Goal: Task Accomplishment & Management: Manage account settings

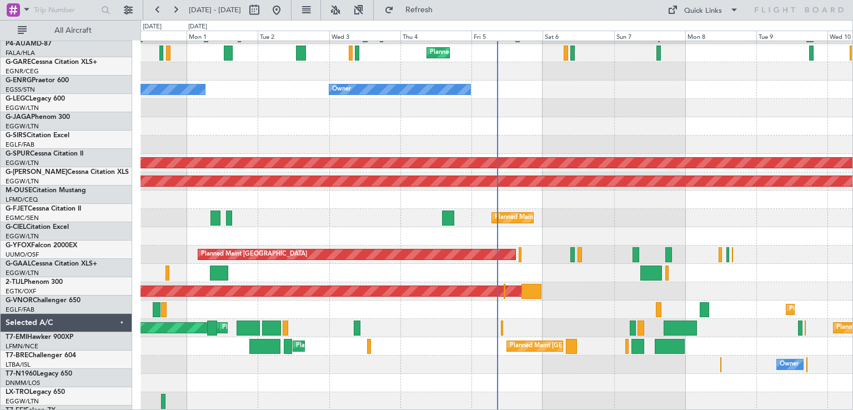
scroll to position [180, 0]
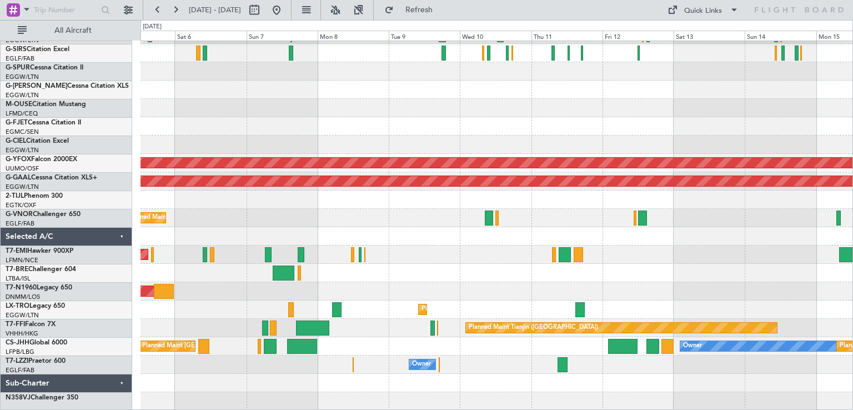
click at [207, 305] on div "Planned Maint London (Farnborough) Owner AOG Maint Ostafyevo Planned Maint Duss…" at bounding box center [496, 136] width 712 height 550
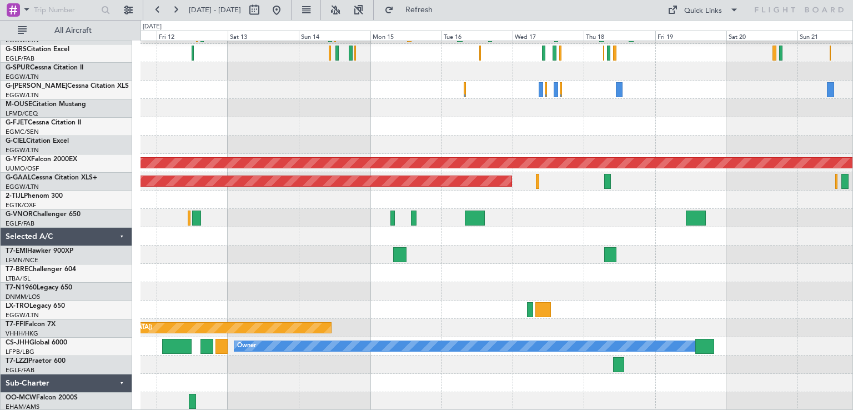
click at [351, 298] on div at bounding box center [496, 291] width 712 height 18
click at [285, 16] on button at bounding box center [277, 10] width 18 height 18
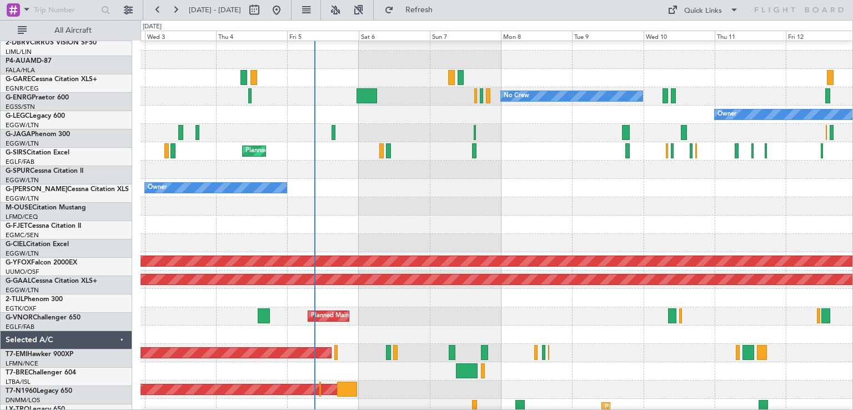
scroll to position [82, 0]
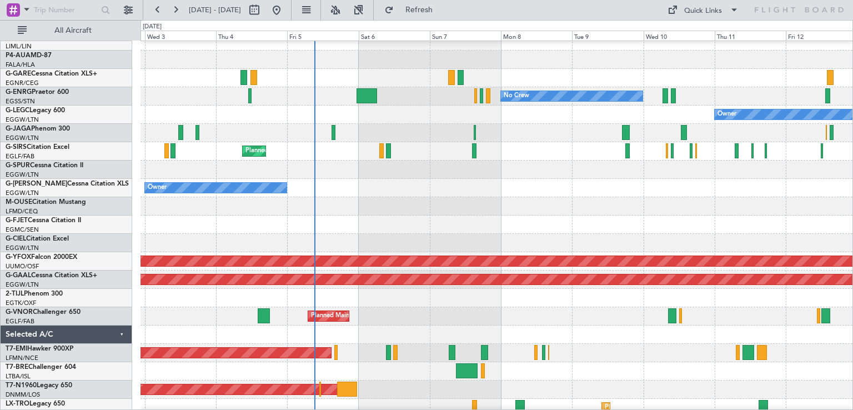
click at [442, 191] on div "Owner Owner" at bounding box center [496, 188] width 712 height 18
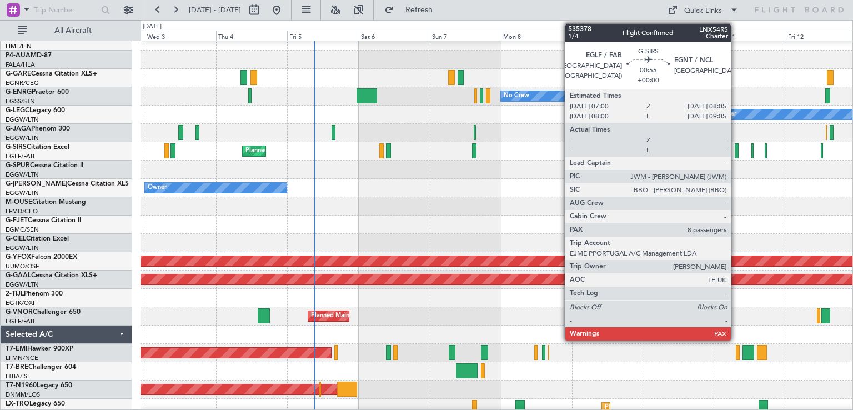
click at [736, 155] on div at bounding box center [735, 150] width 3 height 15
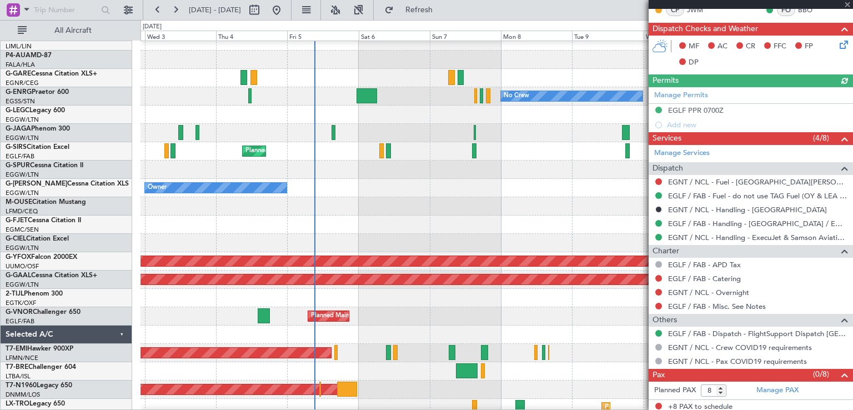
scroll to position [223, 0]
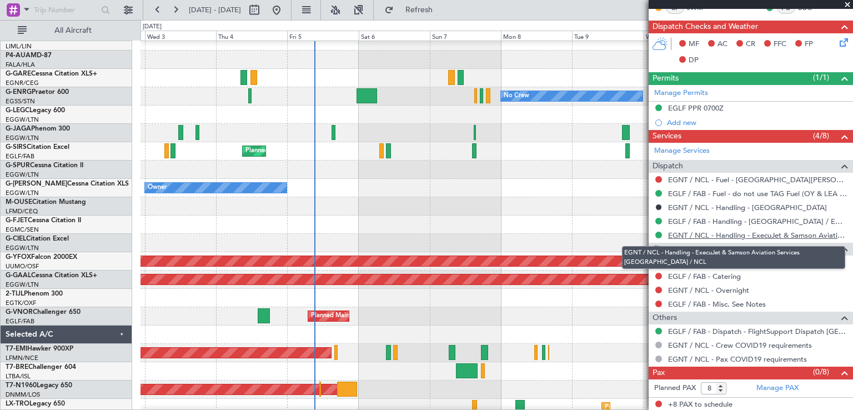
click at [760, 231] on link "EGNT / NCL - Handling - ExecuJet & Samson Aviation Services EGNT / NCL" at bounding box center [757, 234] width 179 height 9
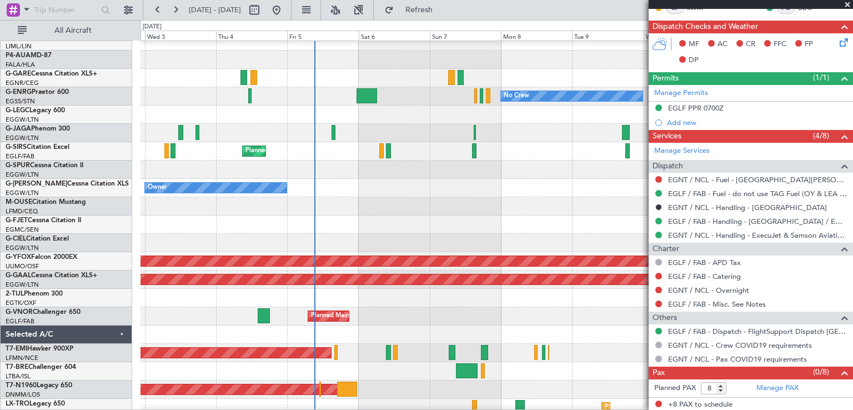
scroll to position [0, 0]
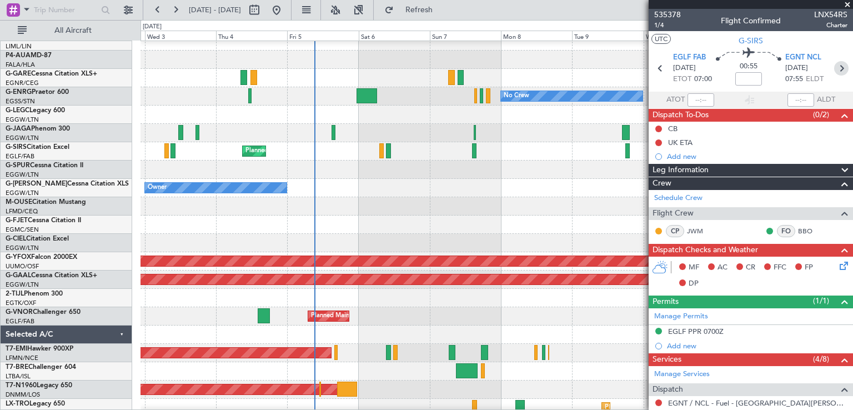
click at [835, 69] on icon at bounding box center [841, 68] width 14 height 14
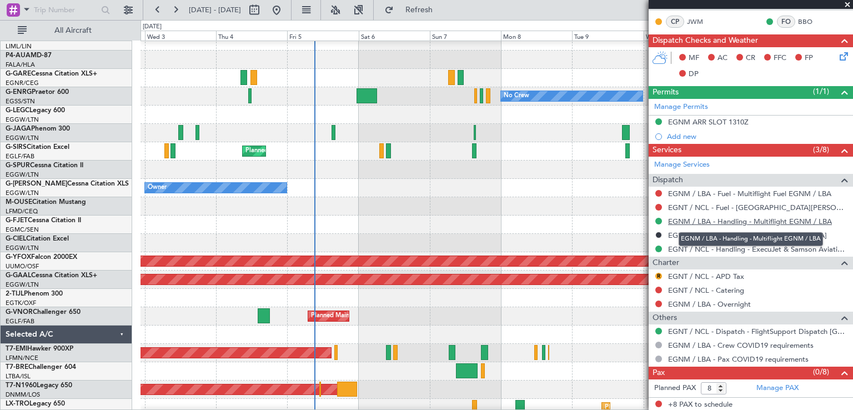
click at [797, 217] on link "EGNM / LBA - Handling - Multiflight EGNM / LBA" at bounding box center [750, 221] width 164 height 9
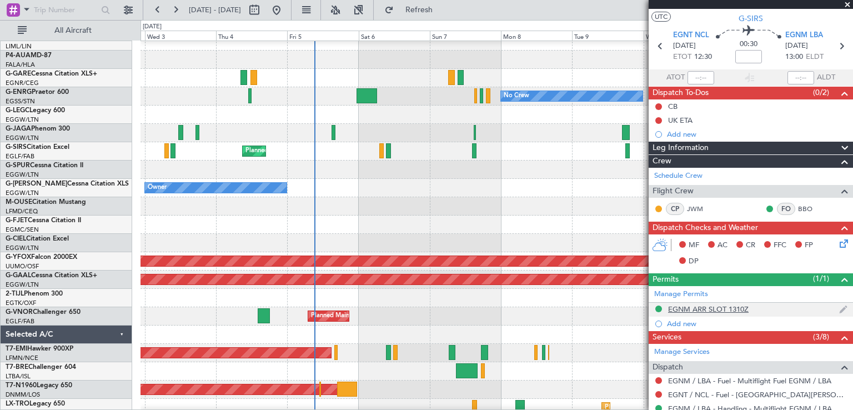
scroll to position [0, 0]
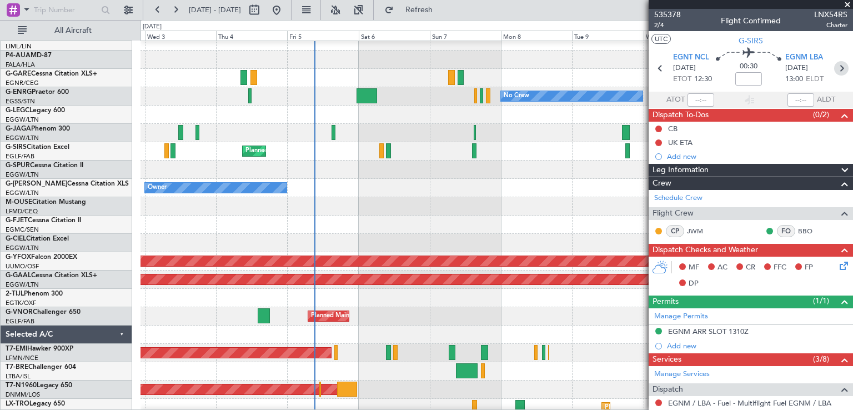
click at [840, 67] on icon at bounding box center [841, 68] width 14 height 14
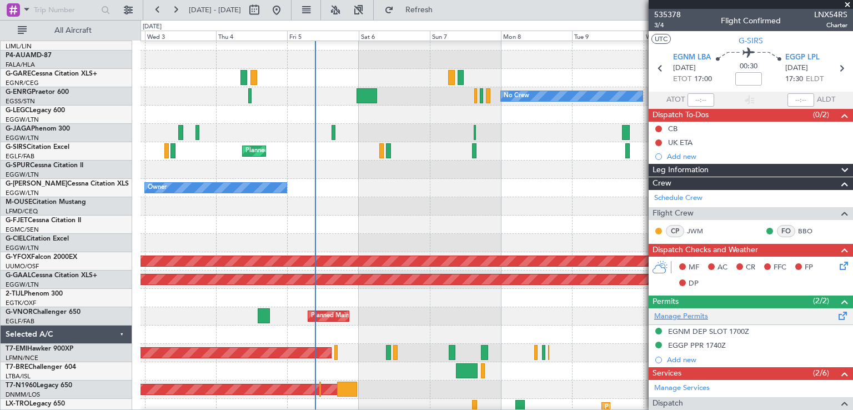
scroll to position [195, 0]
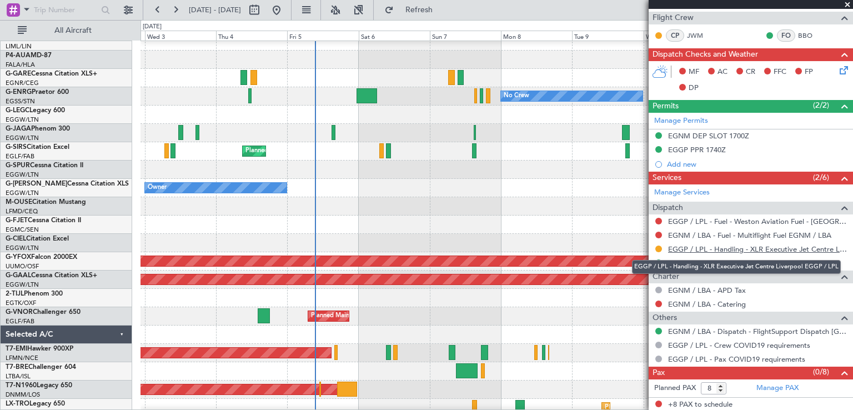
click at [762, 249] on link "EGGP / LPL - Handling - XLR Executive Jet Centre Liverpool EGGP / LPL" at bounding box center [757, 248] width 179 height 9
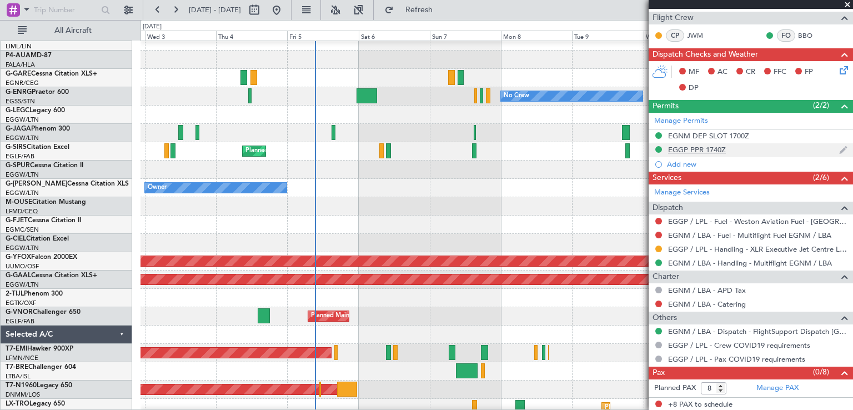
scroll to position [0, 0]
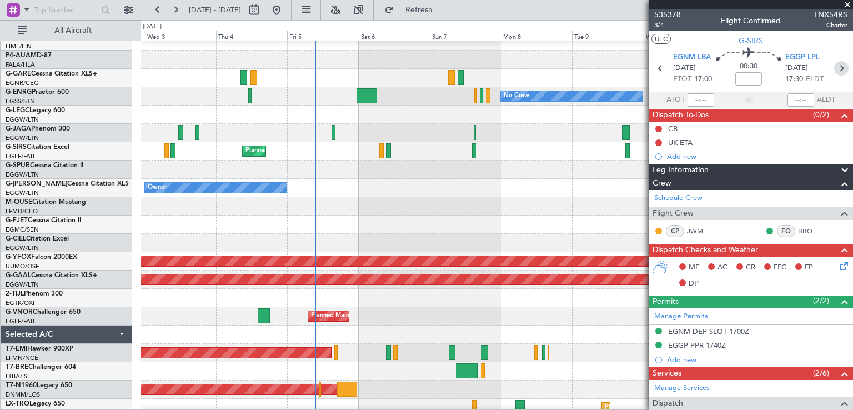
click at [838, 73] on icon at bounding box center [841, 68] width 14 height 14
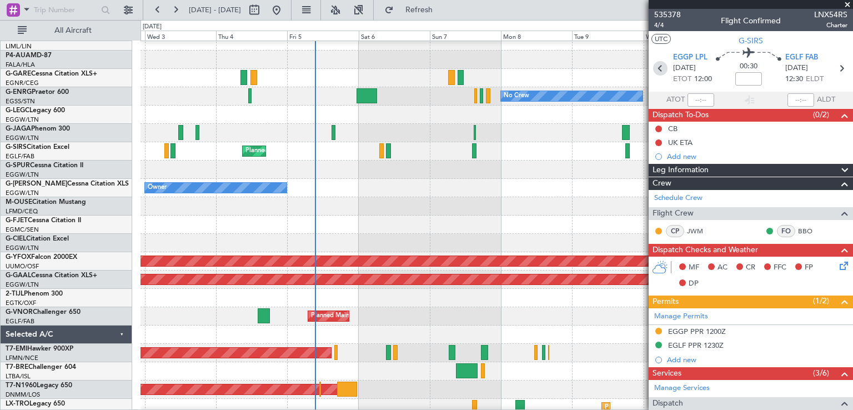
click at [661, 67] on icon at bounding box center [660, 68] width 14 height 14
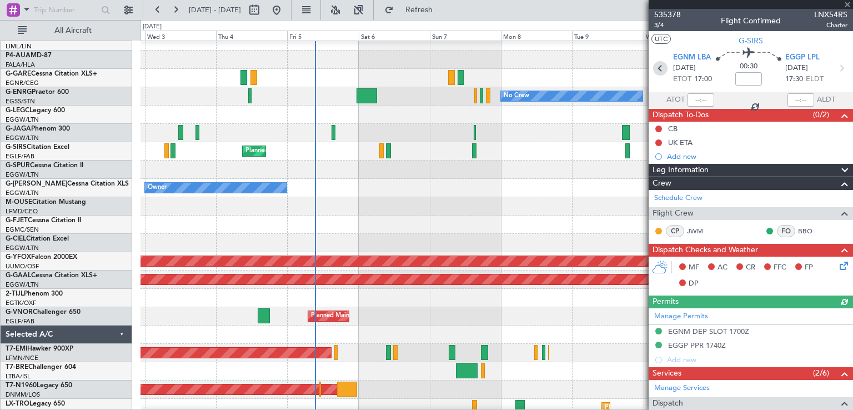
click at [661, 67] on icon at bounding box center [660, 68] width 14 height 14
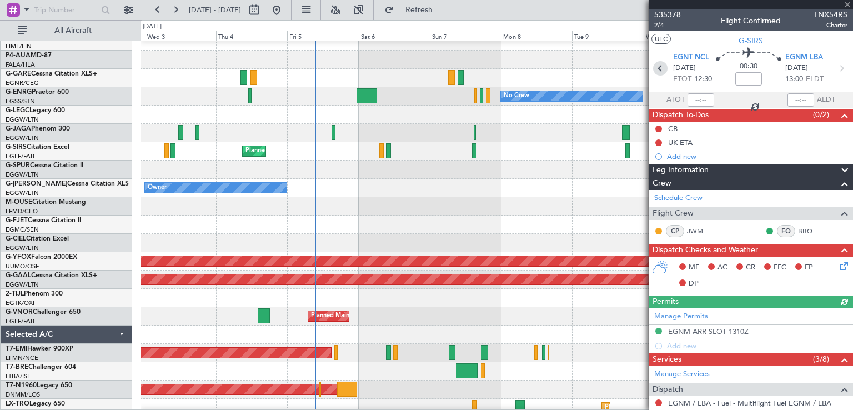
click at [661, 67] on icon at bounding box center [660, 68] width 14 height 14
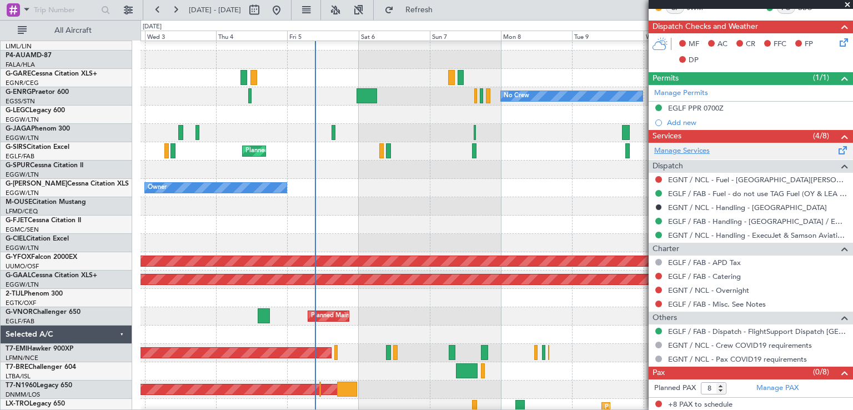
click at [703, 151] on link "Manage Services" at bounding box center [682, 150] width 56 height 11
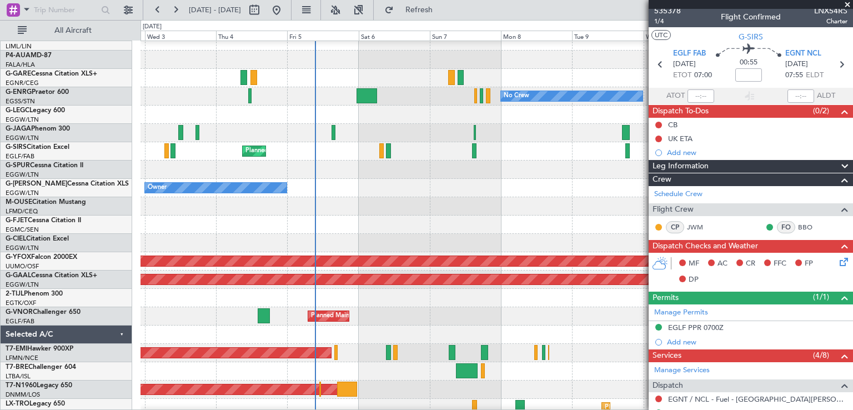
scroll to position [0, 0]
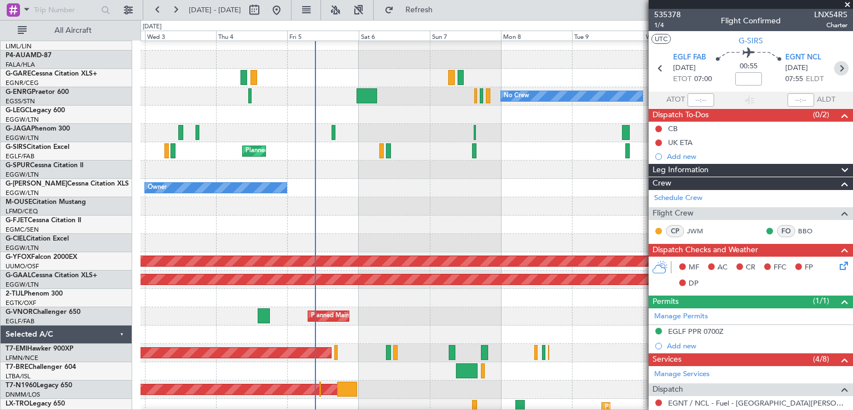
click at [835, 71] on icon at bounding box center [841, 68] width 14 height 14
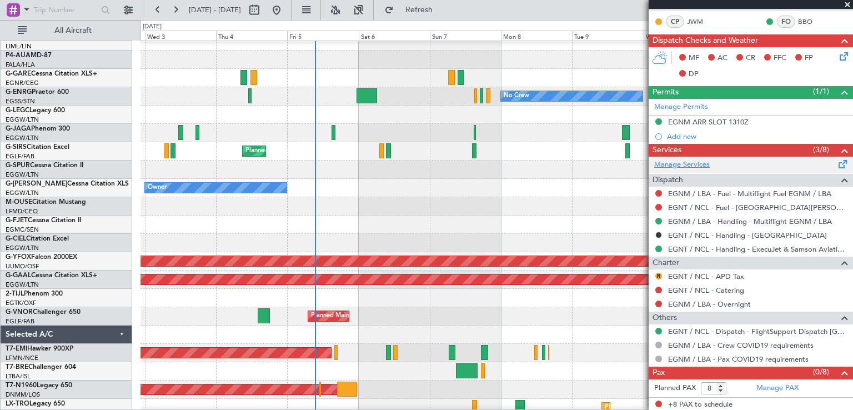
click at [696, 163] on link "Manage Services" at bounding box center [682, 164] width 56 height 11
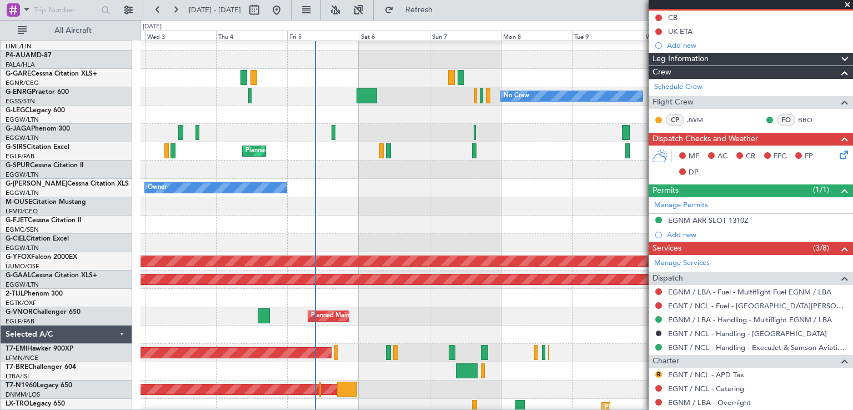
scroll to position [115, 0]
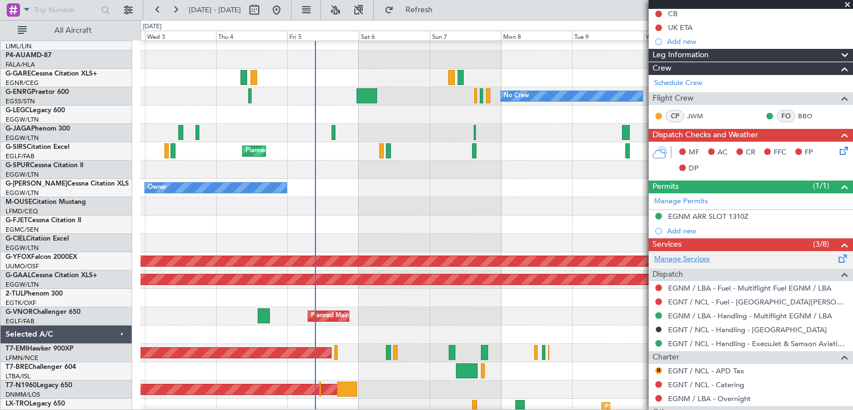
click at [699, 260] on link "Manage Services" at bounding box center [682, 259] width 56 height 11
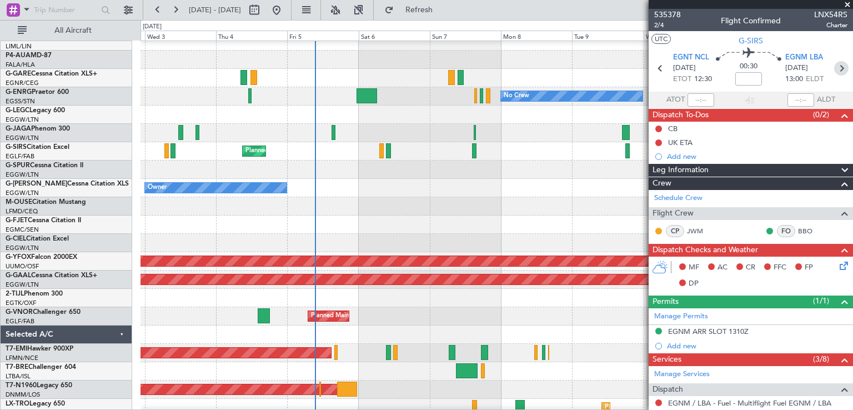
click at [839, 65] on icon at bounding box center [841, 68] width 14 height 14
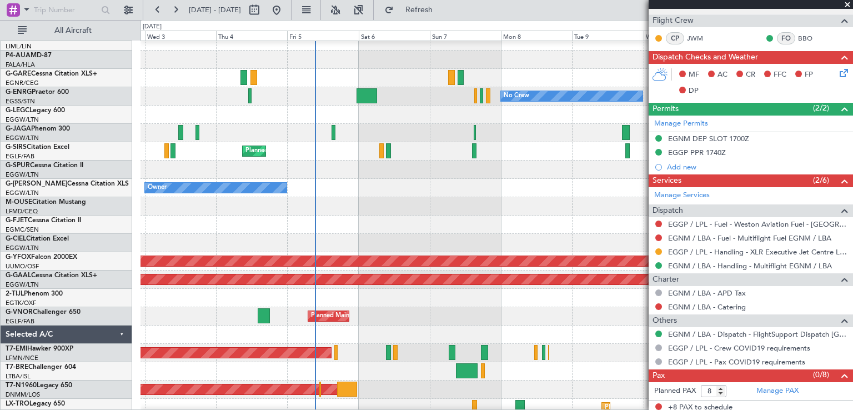
scroll to position [195, 0]
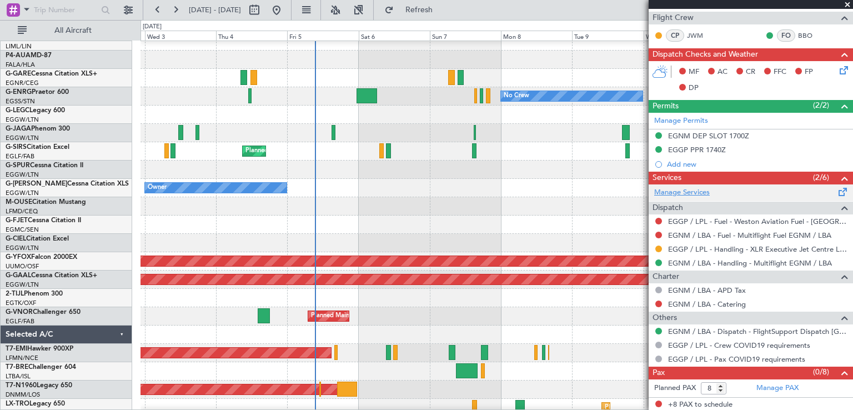
click at [695, 190] on link "Manage Services" at bounding box center [682, 192] width 56 height 11
click at [689, 193] on link "Manage Services" at bounding box center [682, 192] width 56 height 11
click at [442, 9] on span "Refresh" at bounding box center [419, 10] width 47 height 8
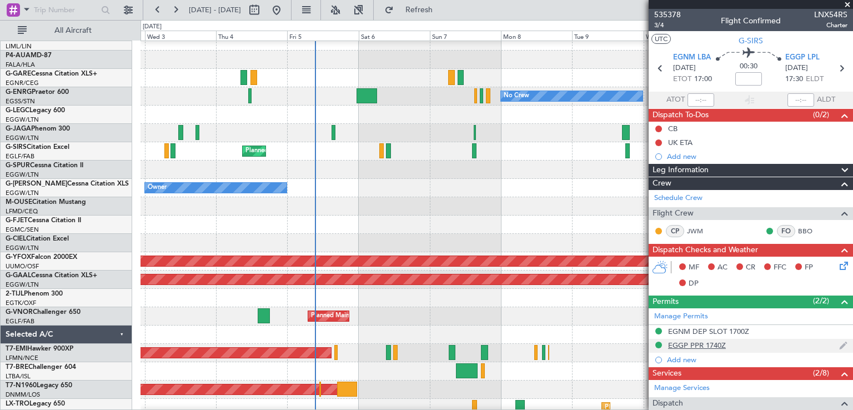
scroll to position [223, 0]
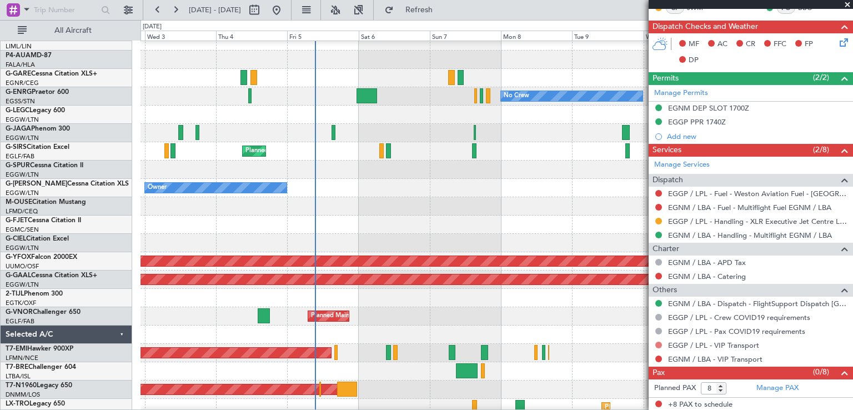
click at [657, 343] on button at bounding box center [658, 344] width 7 height 7
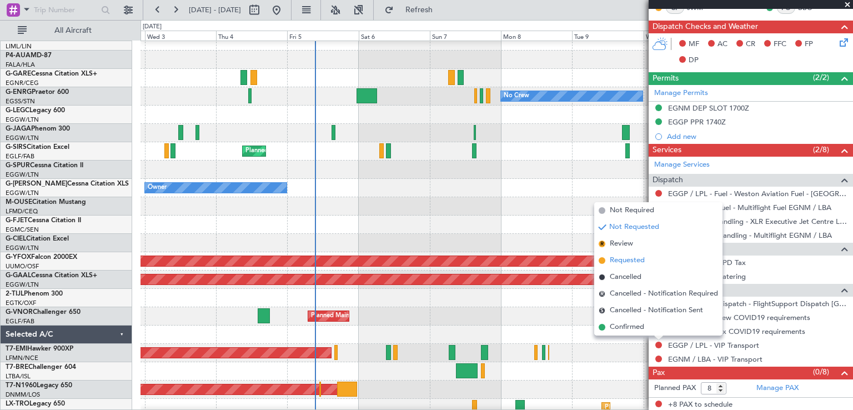
click at [602, 263] on span at bounding box center [601, 260] width 7 height 7
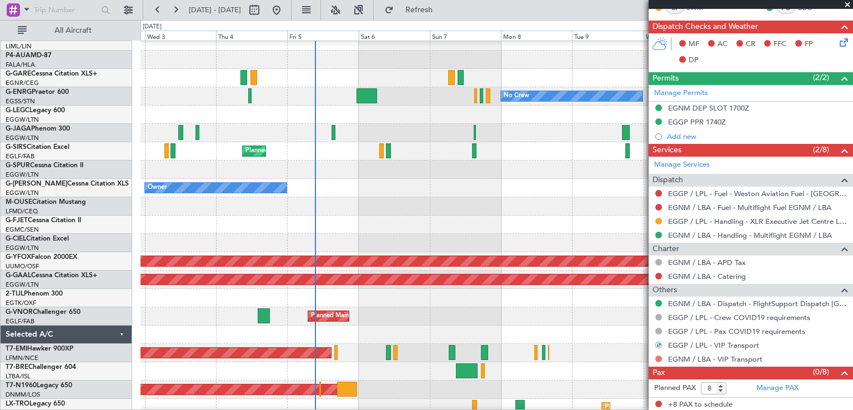
click at [657, 357] on button at bounding box center [658, 358] width 7 height 7
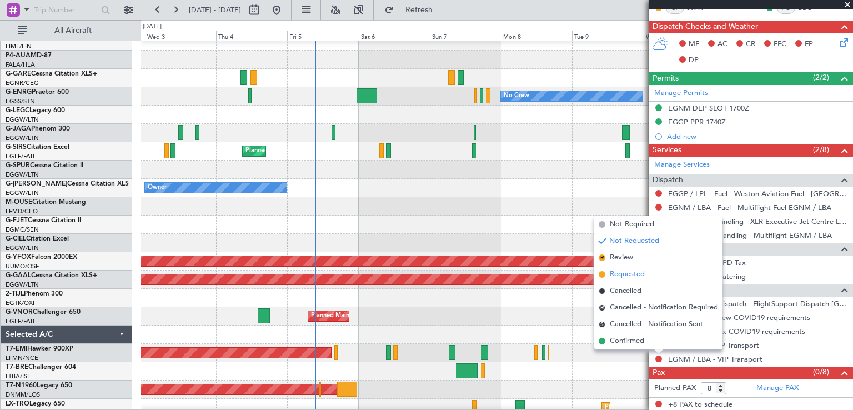
click at [602, 274] on span at bounding box center [601, 274] width 7 height 7
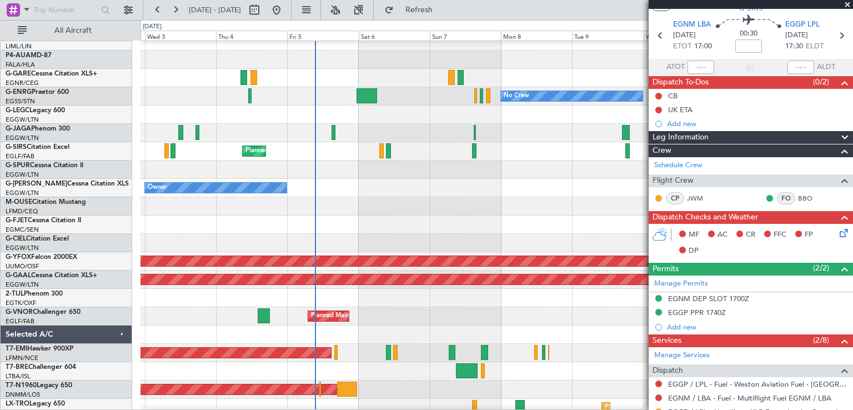
scroll to position [0, 0]
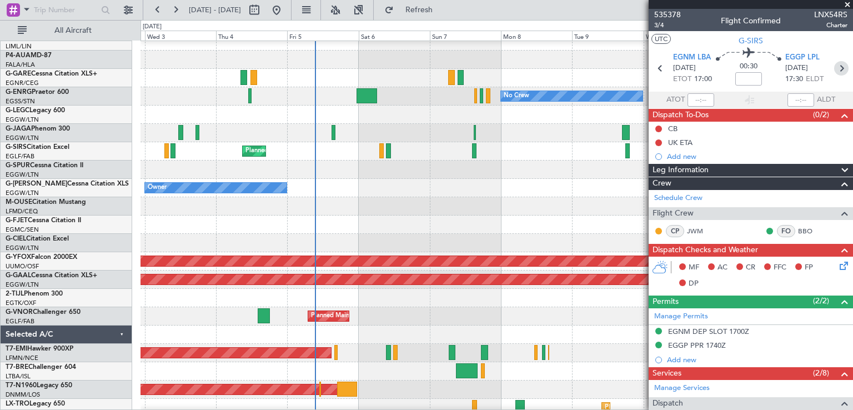
click at [837, 69] on icon at bounding box center [841, 68] width 14 height 14
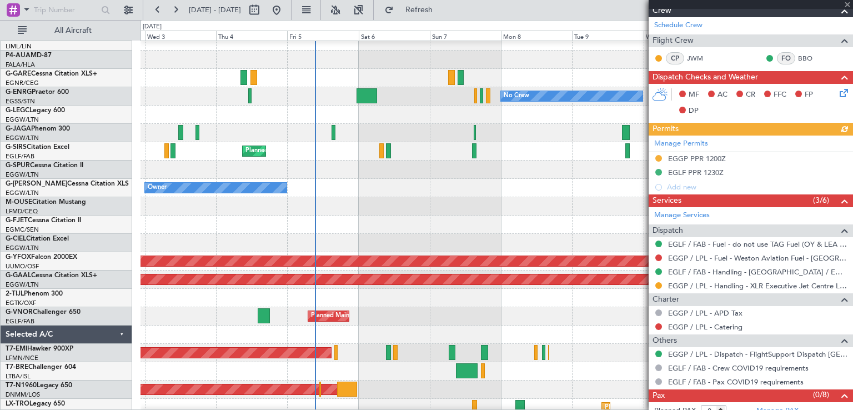
scroll to position [195, 0]
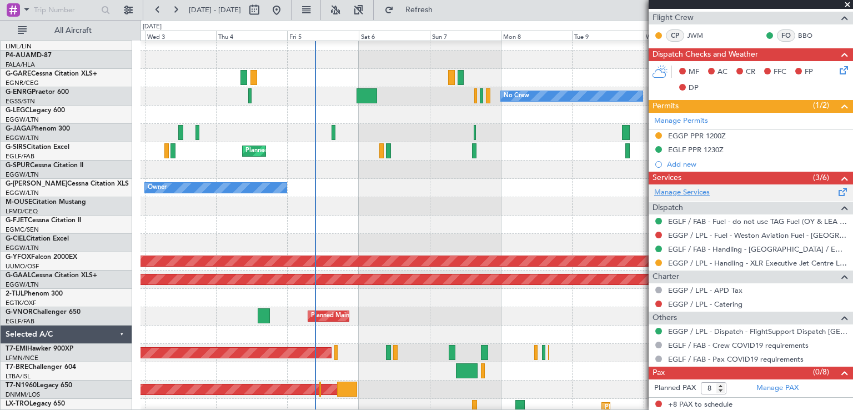
click at [698, 190] on link "Manage Services" at bounding box center [682, 192] width 56 height 11
click at [446, 17] on button "Refresh" at bounding box center [412, 10] width 67 height 18
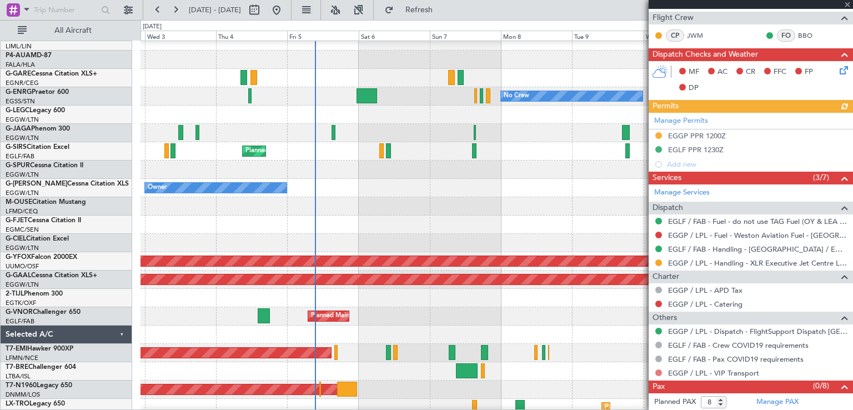
click at [658, 369] on button at bounding box center [658, 372] width 7 height 7
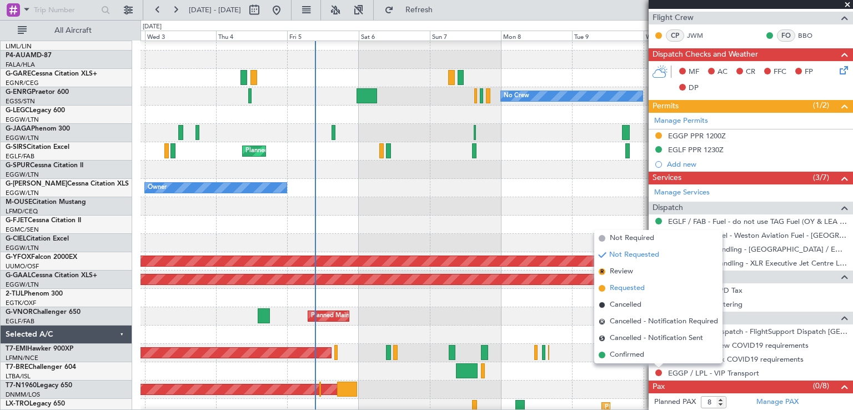
click at [602, 289] on span at bounding box center [601, 288] width 7 height 7
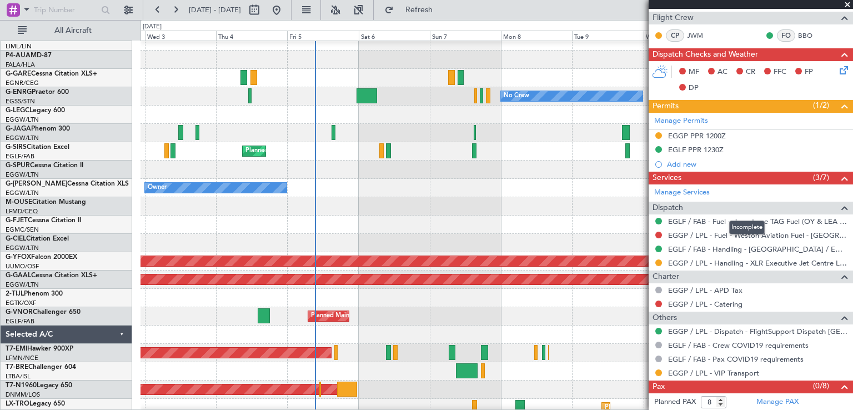
scroll to position [0, 0]
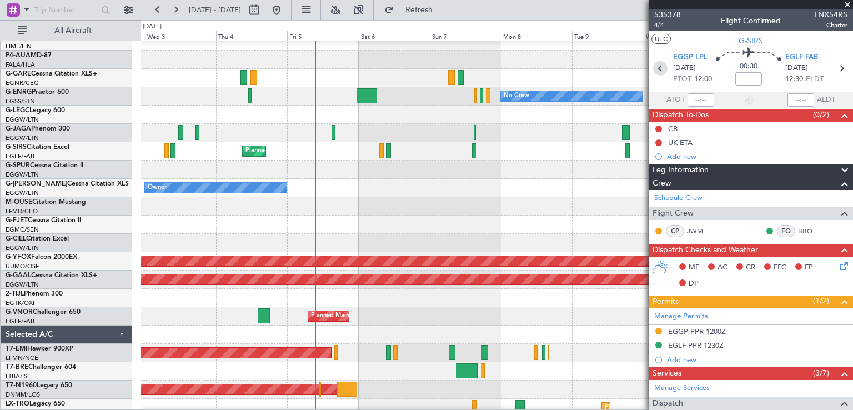
click at [656, 67] on icon at bounding box center [660, 68] width 14 height 14
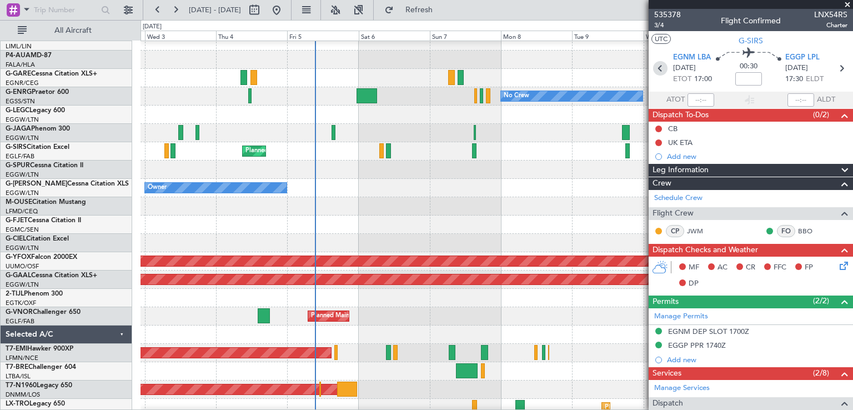
click at [658, 71] on icon at bounding box center [660, 68] width 14 height 14
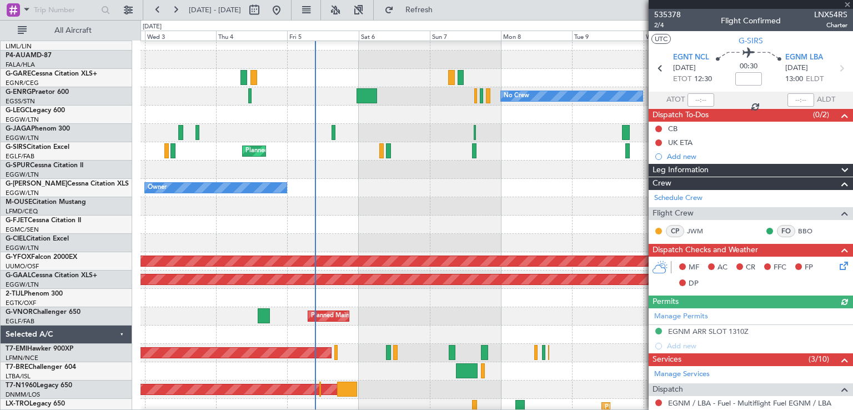
scroll to position [237, 0]
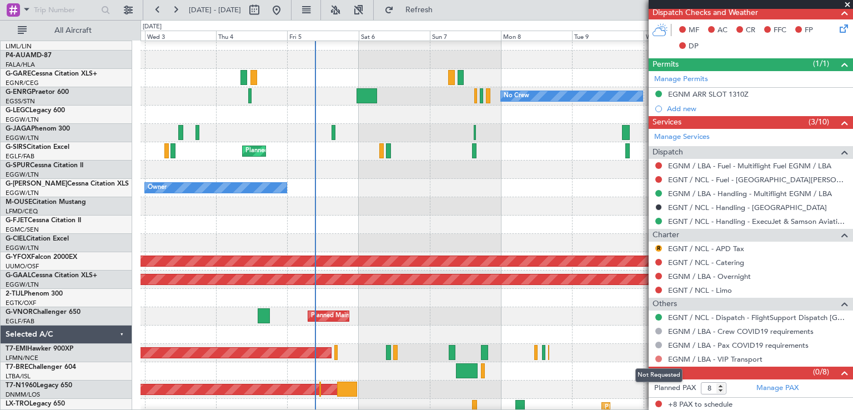
click at [661, 356] on button at bounding box center [658, 358] width 7 height 7
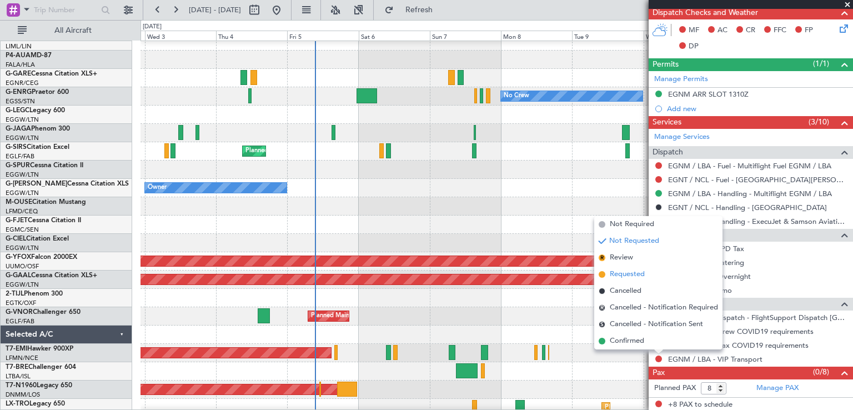
click at [602, 274] on span at bounding box center [601, 274] width 7 height 7
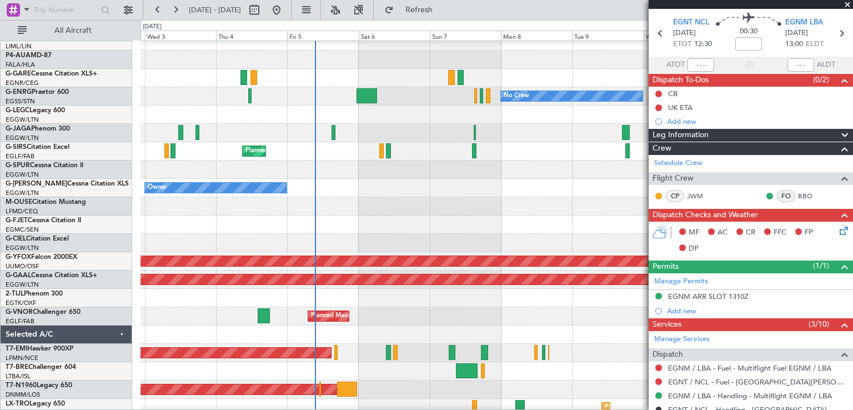
scroll to position [0, 0]
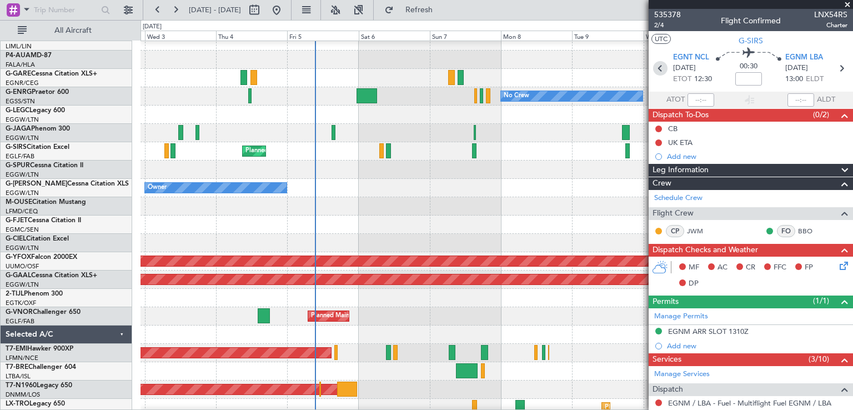
click at [658, 70] on icon at bounding box center [660, 68] width 14 height 14
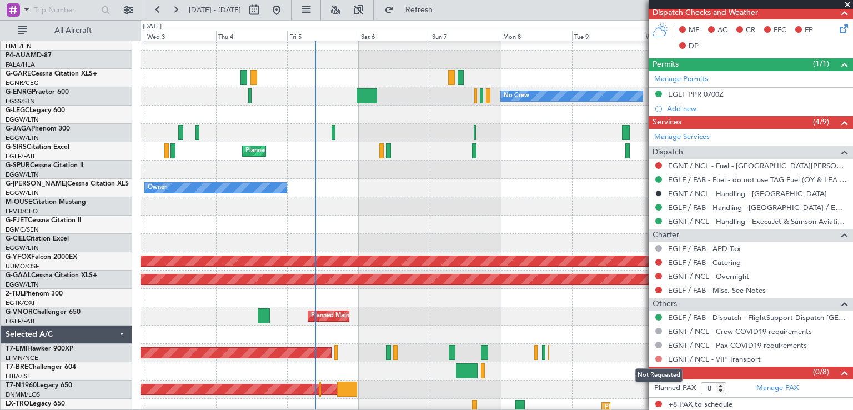
click at [657, 355] on button at bounding box center [658, 358] width 7 height 7
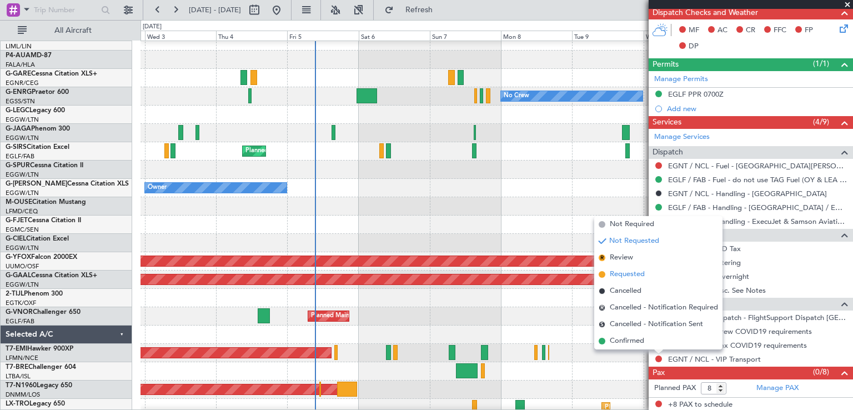
click at [602, 274] on span at bounding box center [601, 274] width 7 height 7
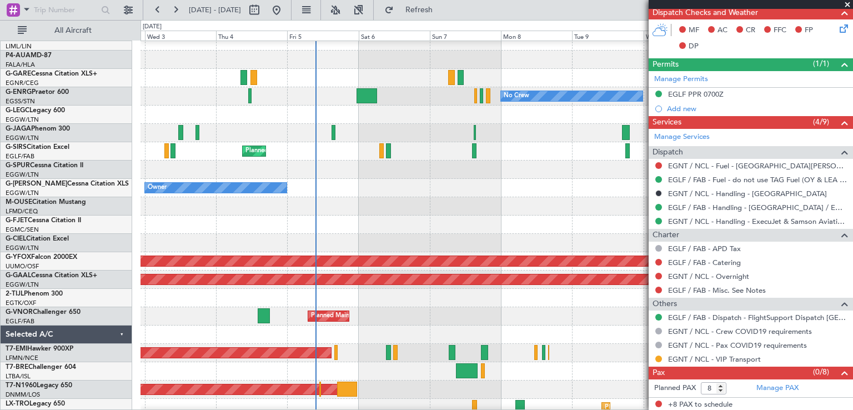
click at [847, 1] on span at bounding box center [847, 5] width 11 height 10
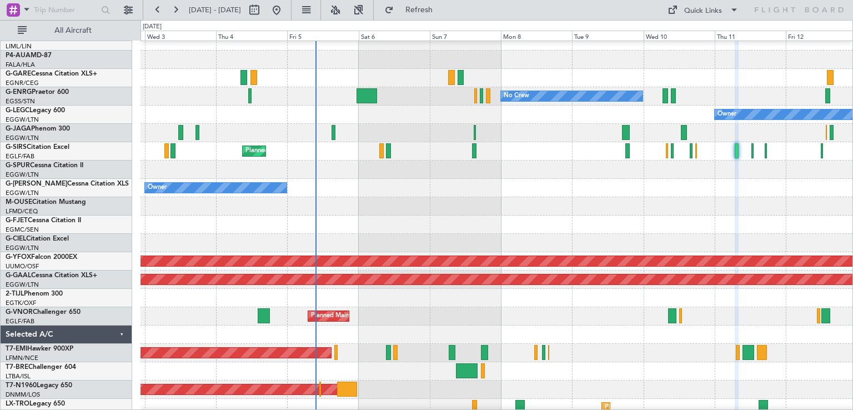
type input "0"
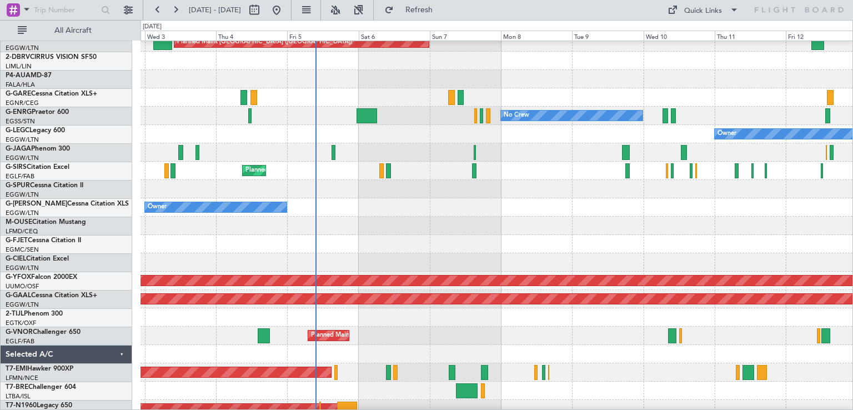
scroll to position [62, 0]
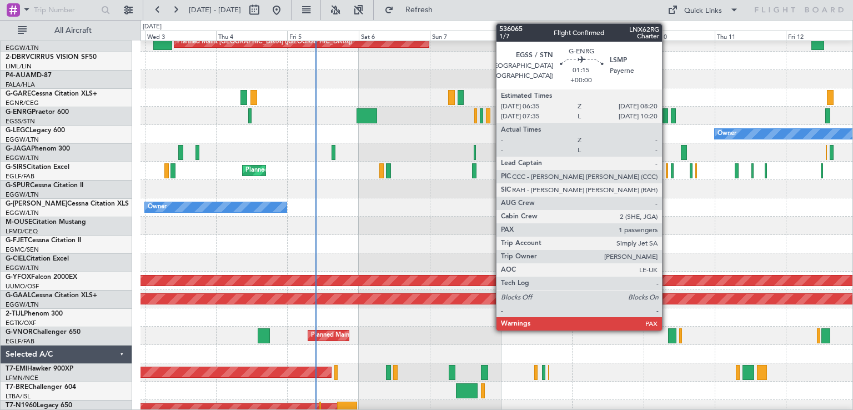
click at [667, 118] on div at bounding box center [665, 115] width 6 height 15
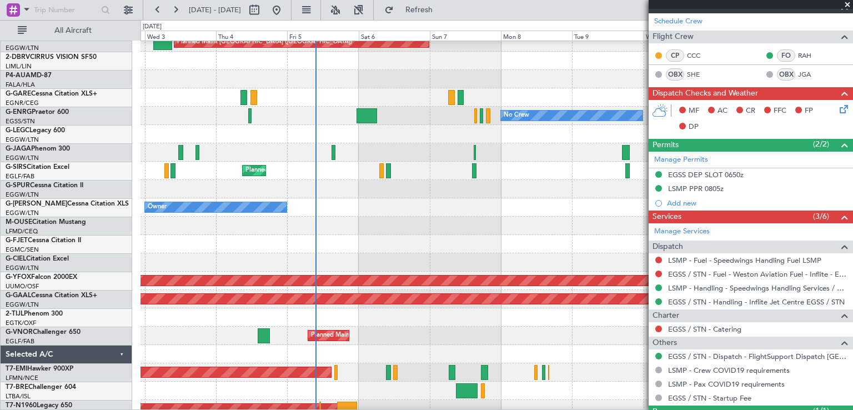
scroll to position [226, 0]
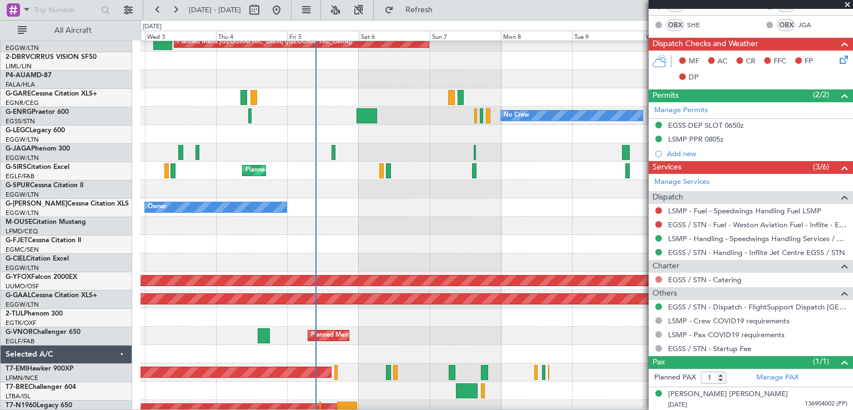
click at [657, 276] on button at bounding box center [658, 279] width 7 height 7
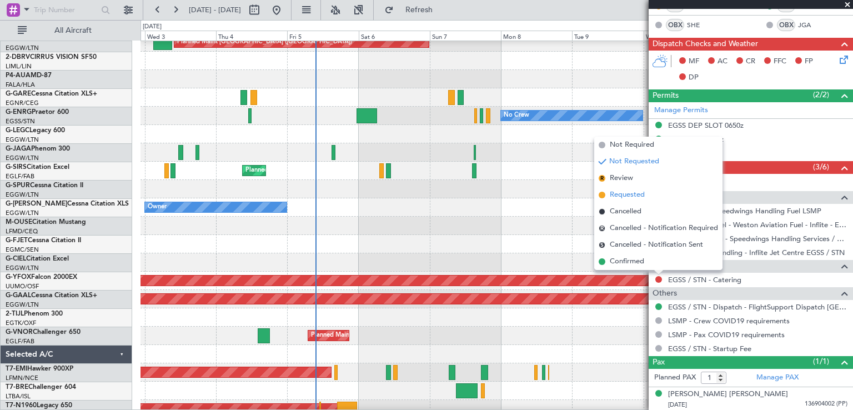
click at [603, 195] on span at bounding box center [601, 195] width 7 height 7
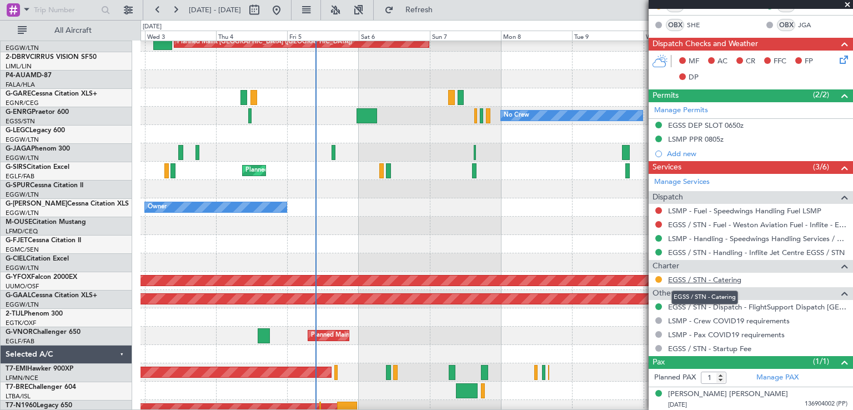
click at [723, 280] on link "EGSS / STN - Catering" at bounding box center [704, 279] width 73 height 9
click at [696, 275] on link "EGSS / STN - Catering" at bounding box center [704, 279] width 73 height 9
click at [446, 16] on button "Refresh" at bounding box center [412, 10] width 67 height 18
click at [851, 4] on span at bounding box center [847, 5] width 11 height 10
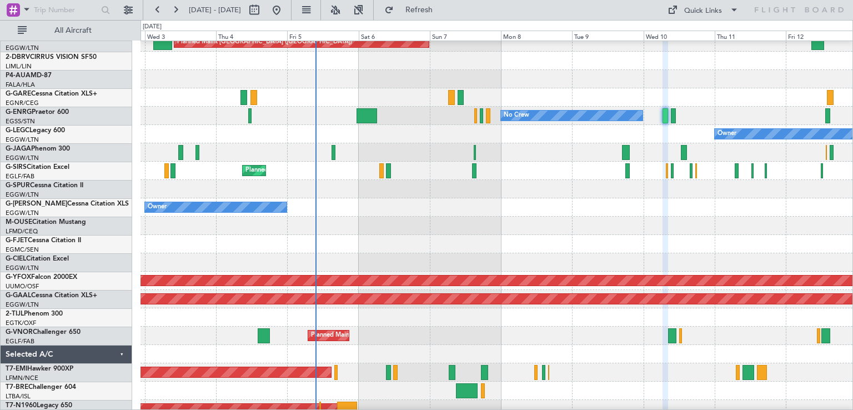
type input "0"
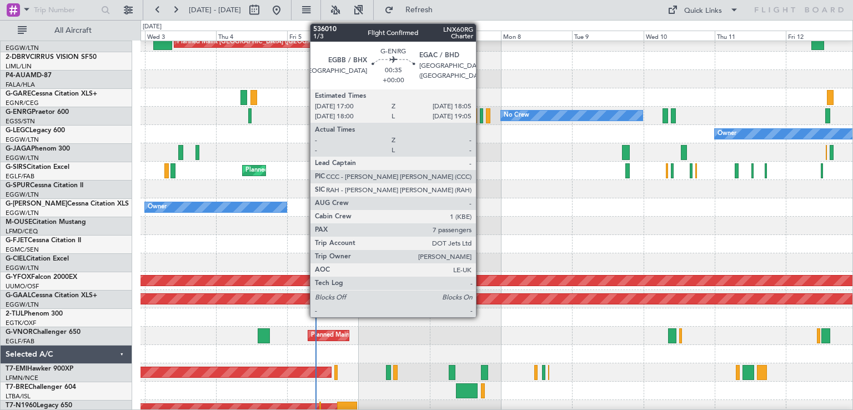
click at [481, 119] on div at bounding box center [481, 115] width 3 height 15
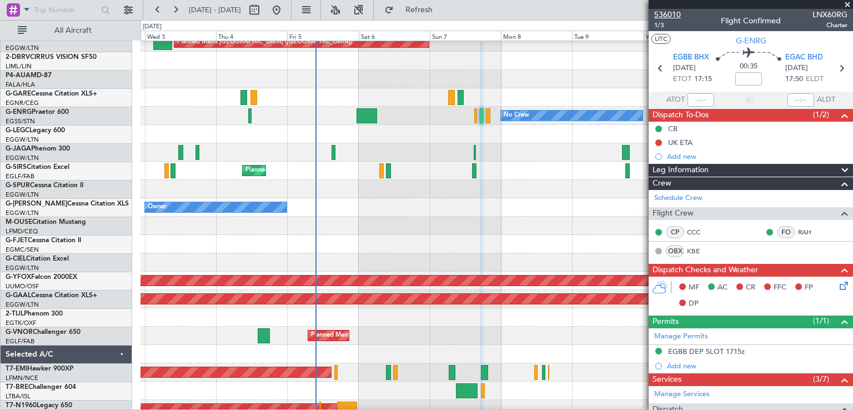
click at [669, 16] on span "536010" at bounding box center [667, 15] width 27 height 12
click at [285, 7] on button at bounding box center [277, 10] width 18 height 18
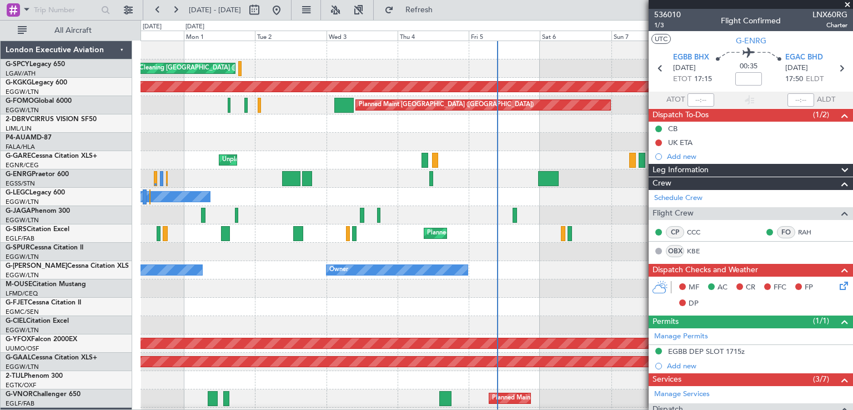
click at [848, 3] on span at bounding box center [847, 5] width 11 height 10
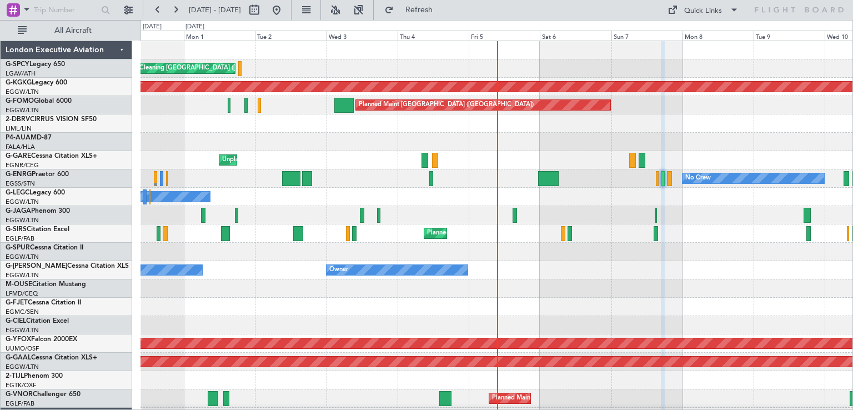
type input "0"
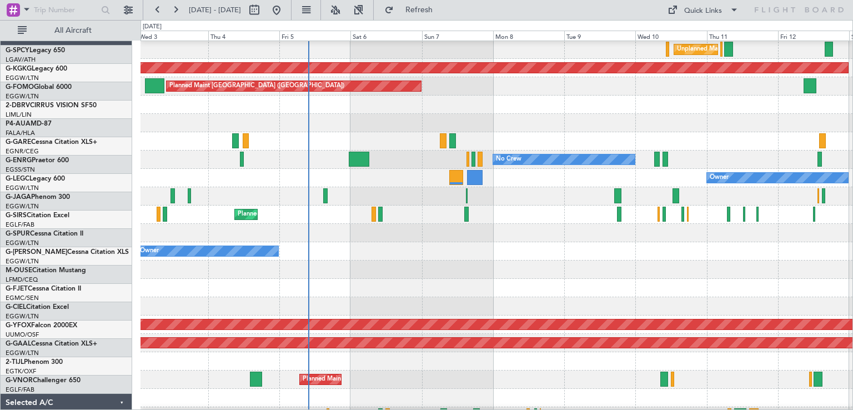
scroll to position [19, 0]
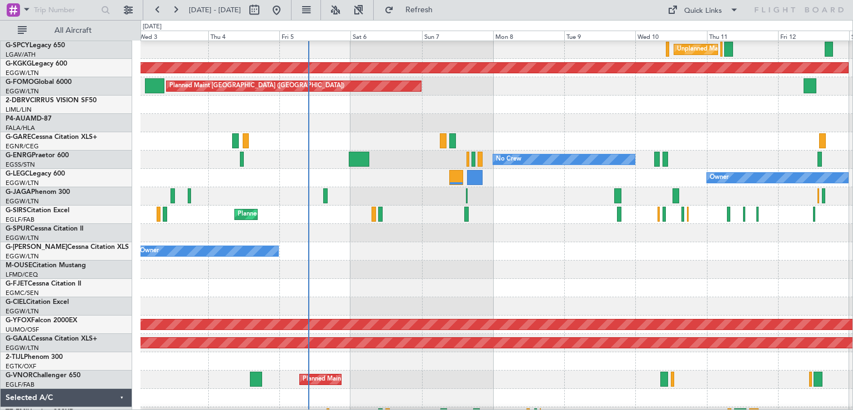
click at [443, 239] on div at bounding box center [496, 233] width 712 height 18
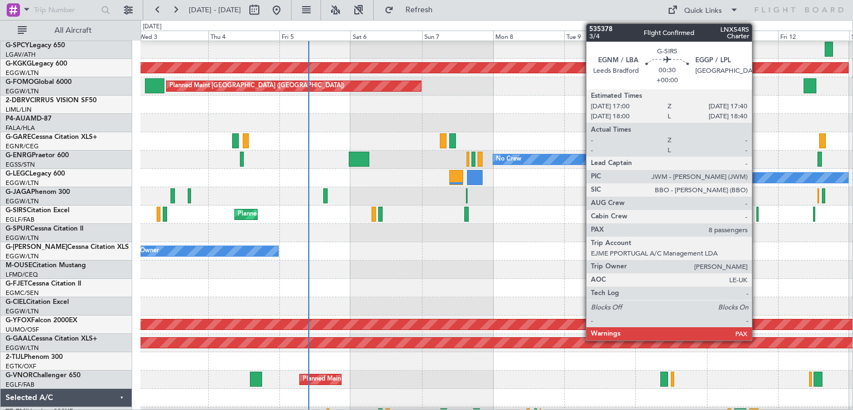
click at [757, 216] on div at bounding box center [757, 214] width 2 height 15
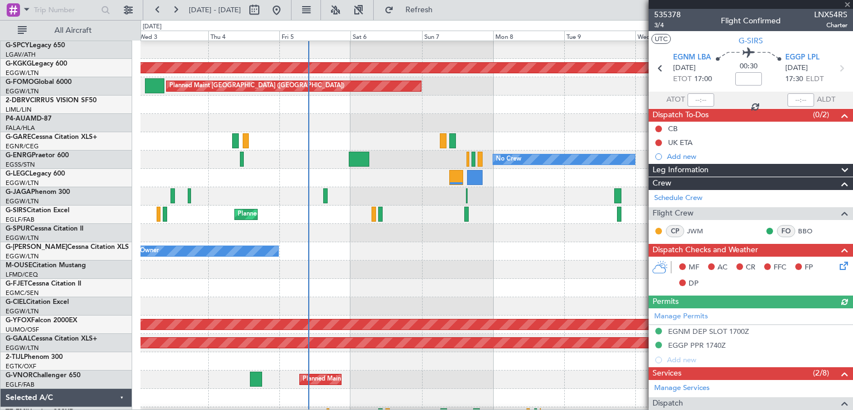
scroll to position [223, 0]
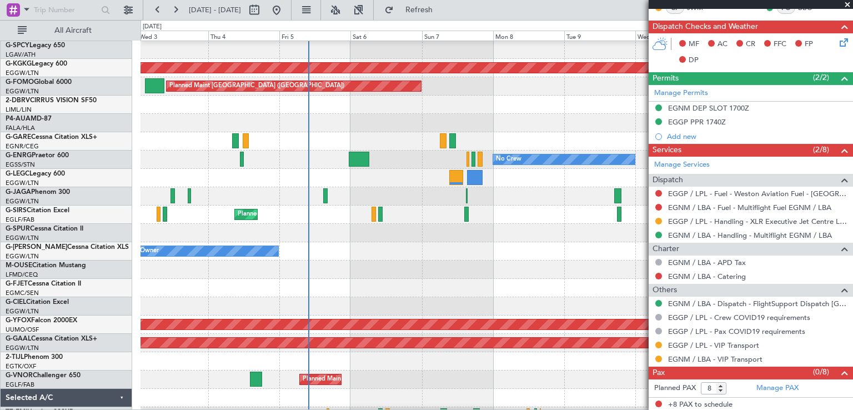
click at [848, 4] on span at bounding box center [847, 5] width 11 height 10
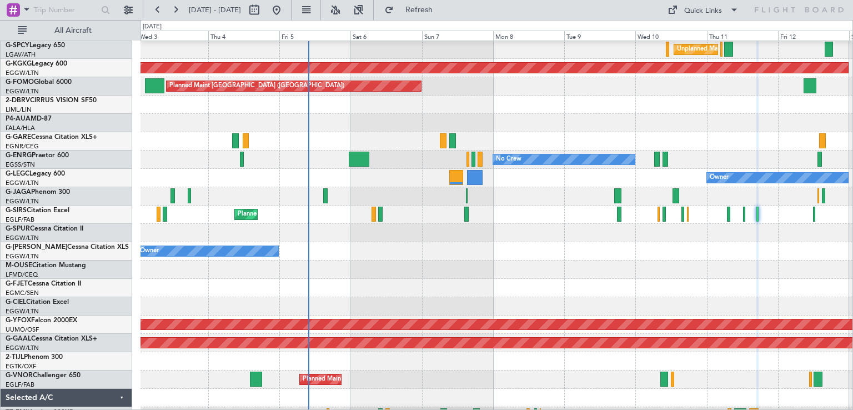
type input "0"
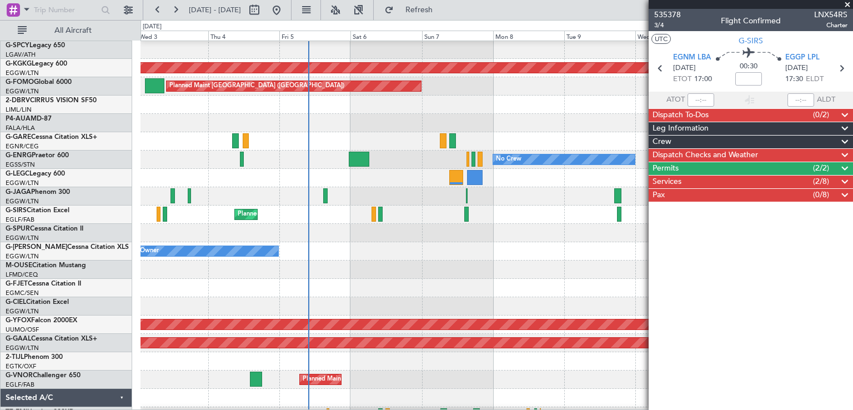
scroll to position [0, 0]
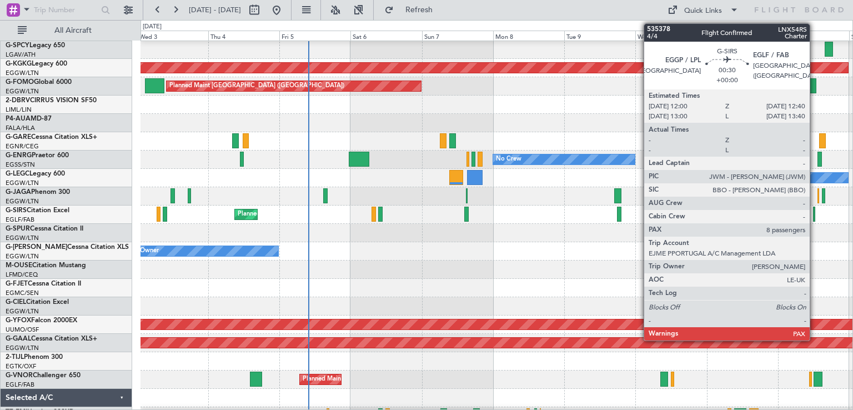
click at [814, 217] on div at bounding box center [814, 214] width 2 height 15
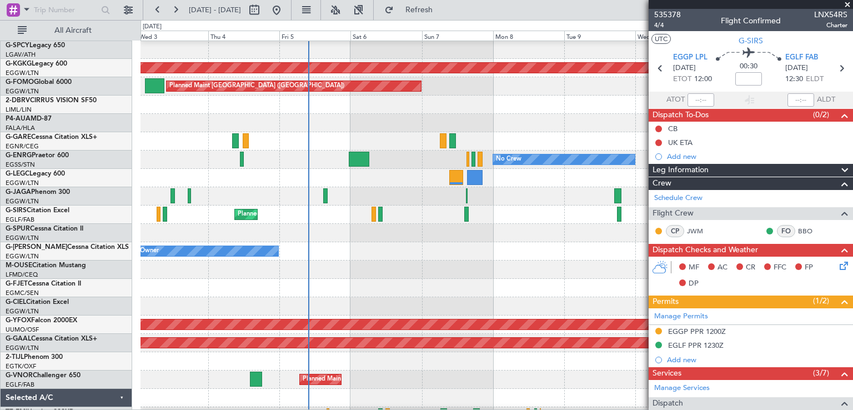
click at [848, 3] on span at bounding box center [847, 5] width 11 height 10
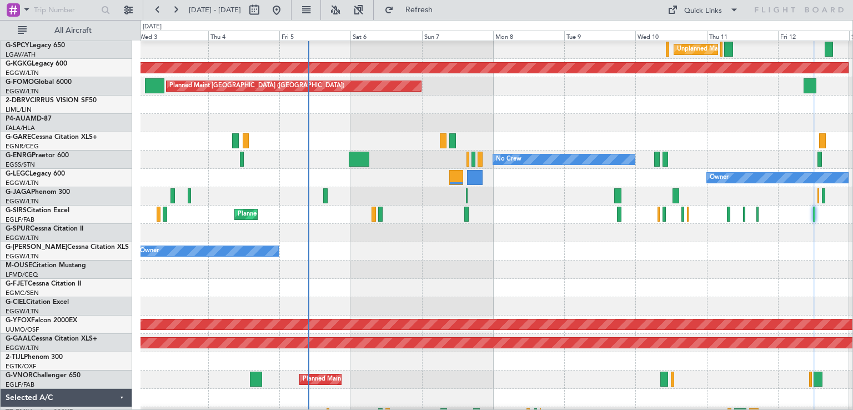
type input "0"
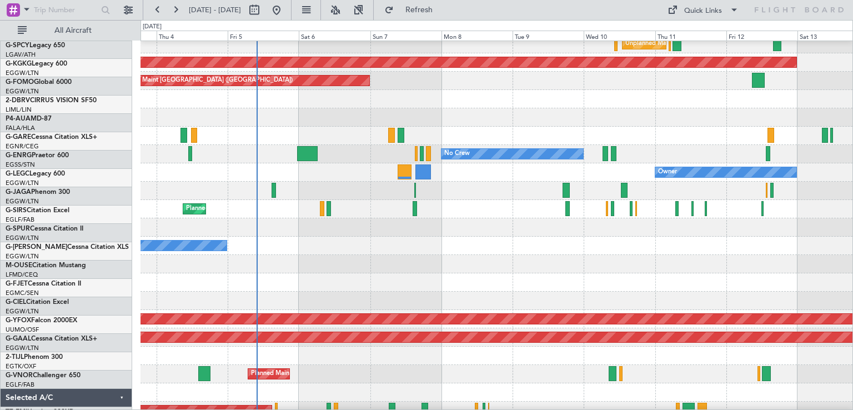
scroll to position [24, 0]
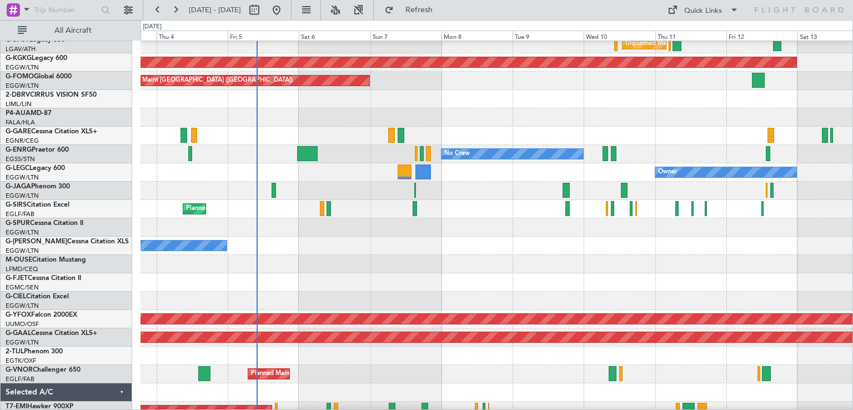
click at [651, 265] on div at bounding box center [496, 264] width 712 height 18
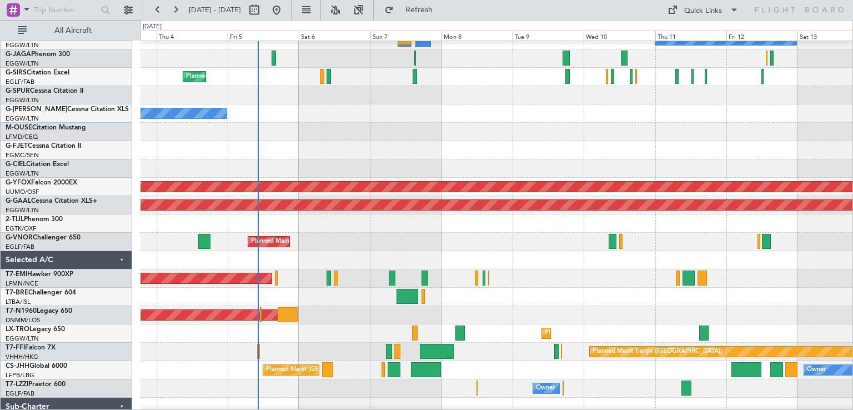
scroll to position [157, 0]
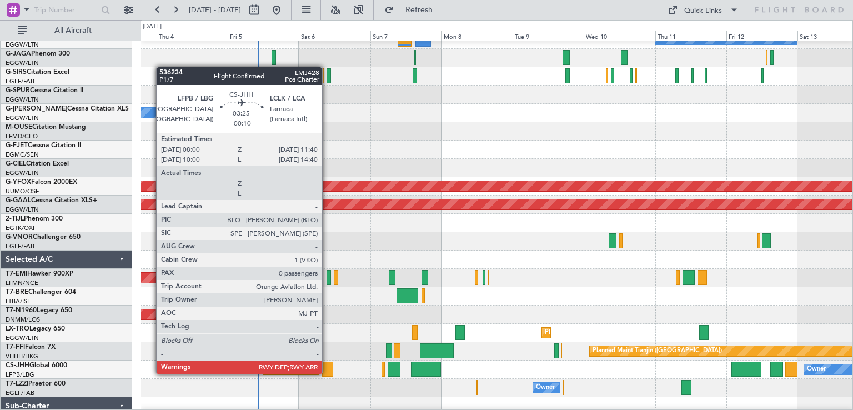
click at [327, 372] on div at bounding box center [327, 368] width 11 height 15
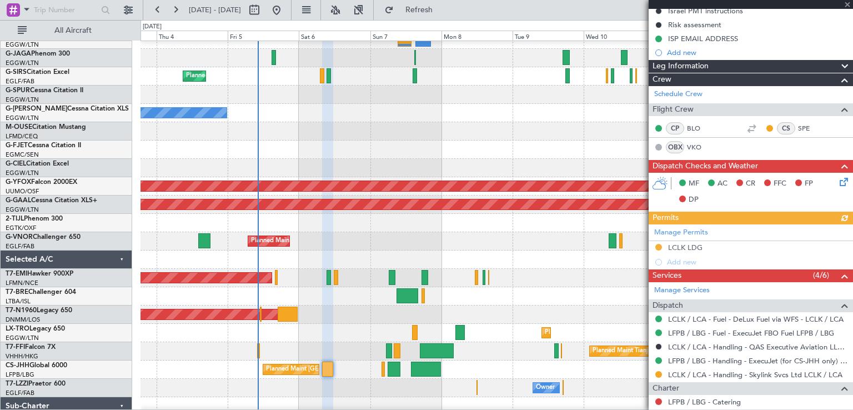
scroll to position [243, 0]
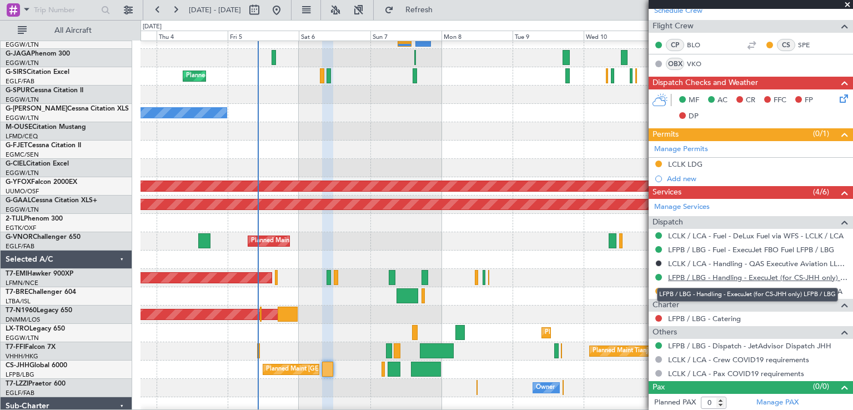
click at [768, 276] on link "LFPB / LBG - Handling - ExecuJet (for CS-JHH only) LFPB / LBG" at bounding box center [757, 277] width 179 height 9
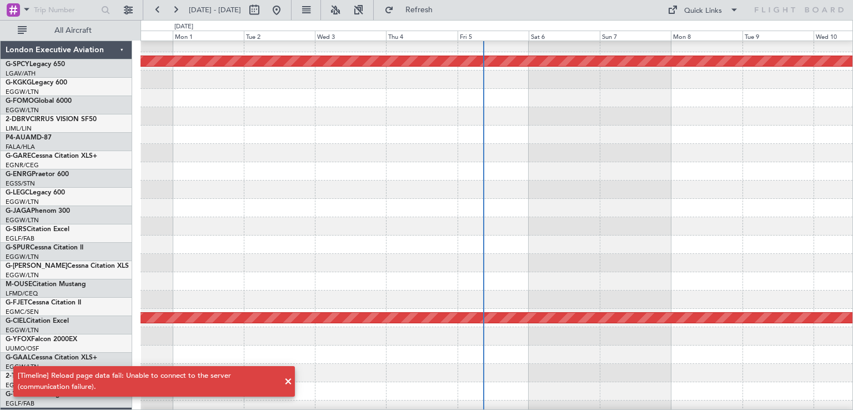
scroll to position [25, 0]
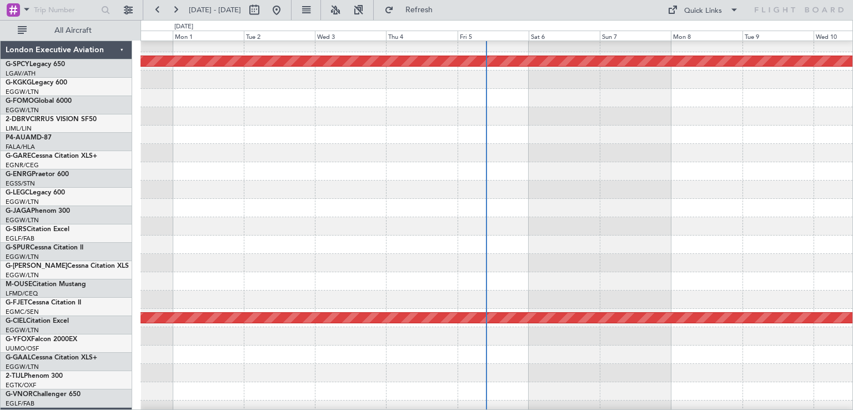
scroll to position [25, 0]
